Goal: Transaction & Acquisition: Purchase product/service

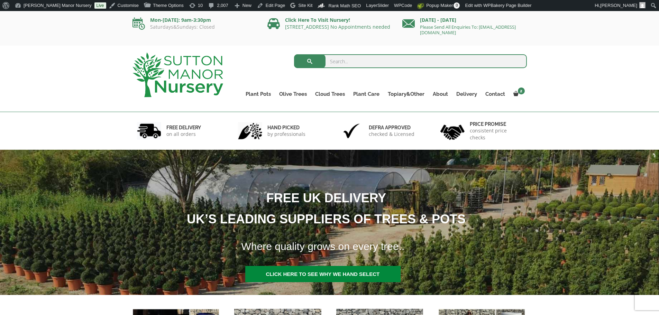
click at [187, 74] on img at bounding box center [177, 75] width 91 height 45
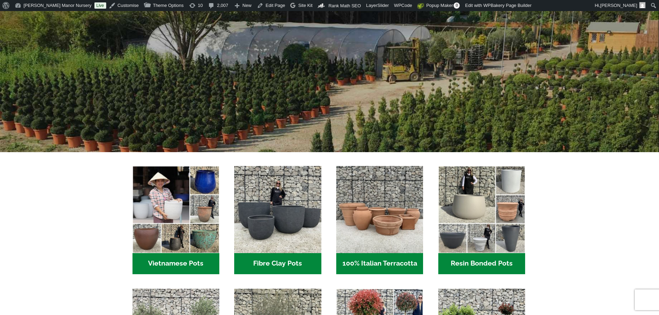
scroll to position [207, 0]
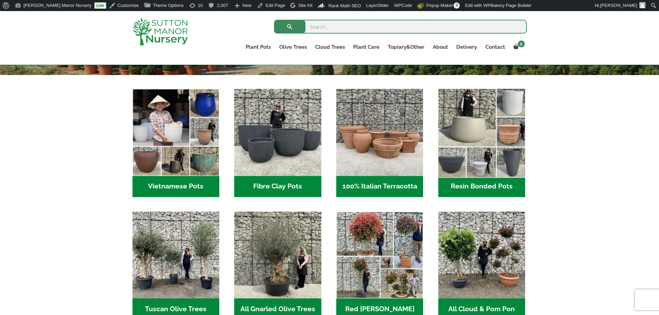
click at [486, 144] on img "Visit product category Resin Bonded Pots" at bounding box center [481, 132] width 91 height 91
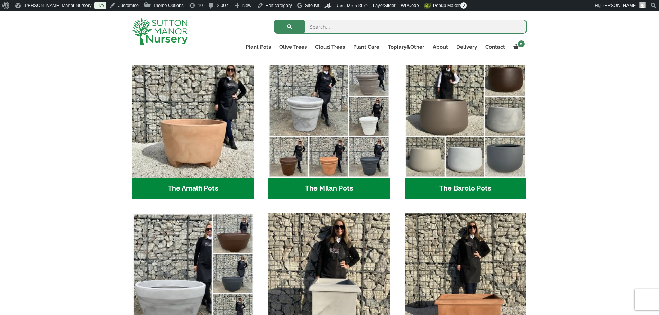
scroll to position [173, 0]
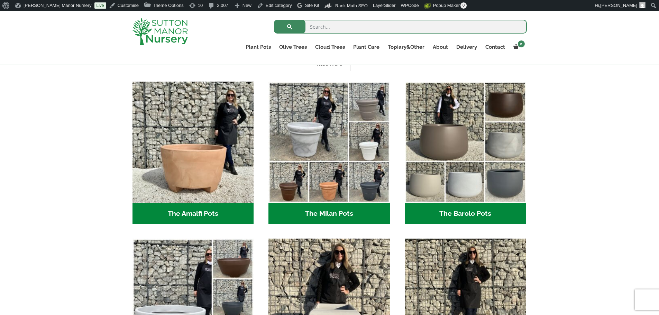
click at [441, 207] on h2 "The Barolo Pots (36)" at bounding box center [464, 213] width 121 height 21
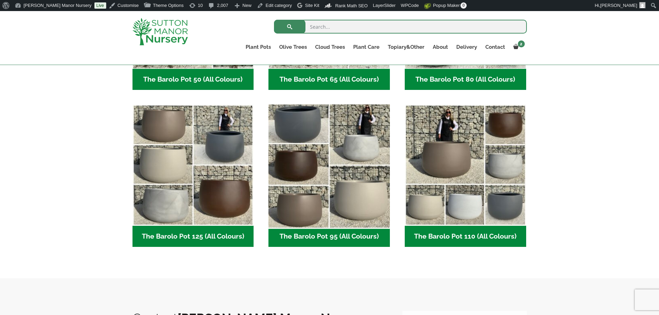
scroll to position [311, 0]
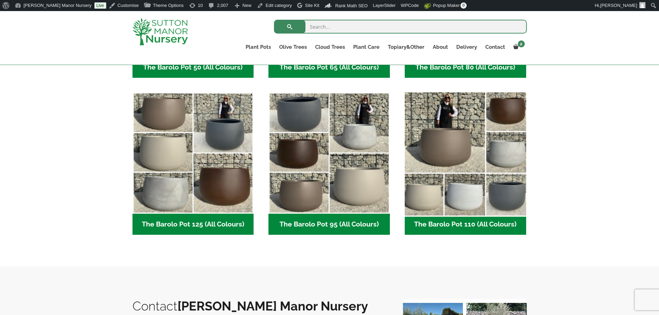
click at [429, 197] on img "Visit product category The Barolo Pot 110 (All Colours)" at bounding box center [464, 153] width 127 height 127
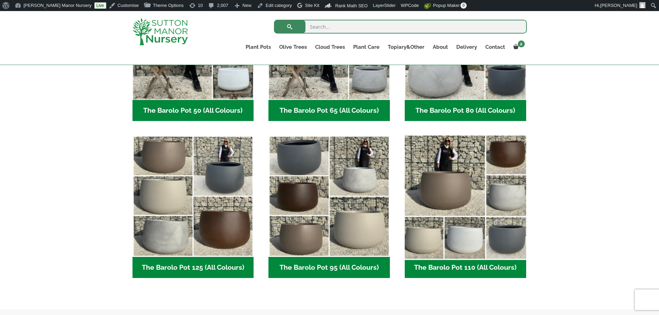
scroll to position [242, 0]
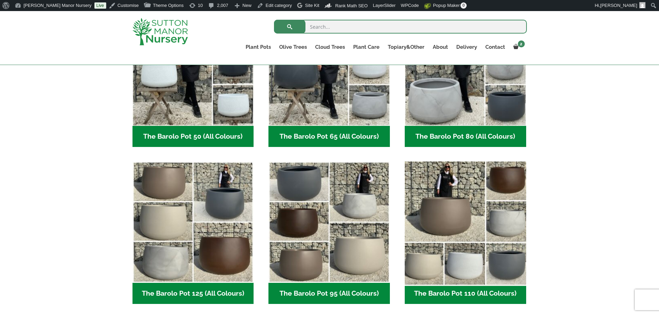
click at [476, 251] on img "Visit product category The Barolo Pot 110 (All Colours)" at bounding box center [464, 222] width 127 height 127
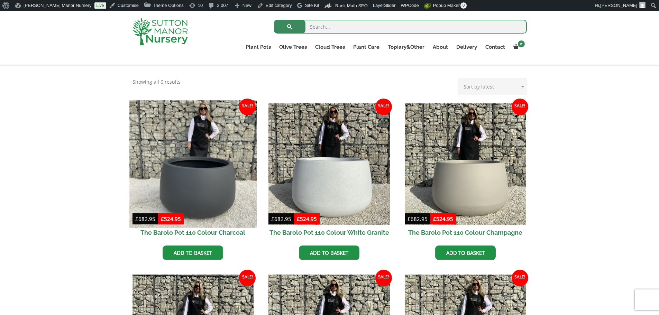
click at [169, 114] on img at bounding box center [192, 163] width 127 height 127
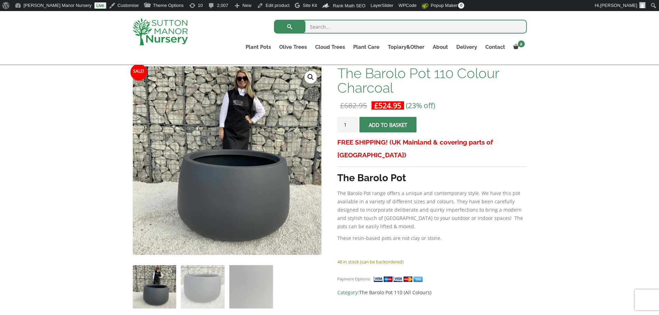
scroll to position [138, 0]
